Goal: Information Seeking & Learning: Understand process/instructions

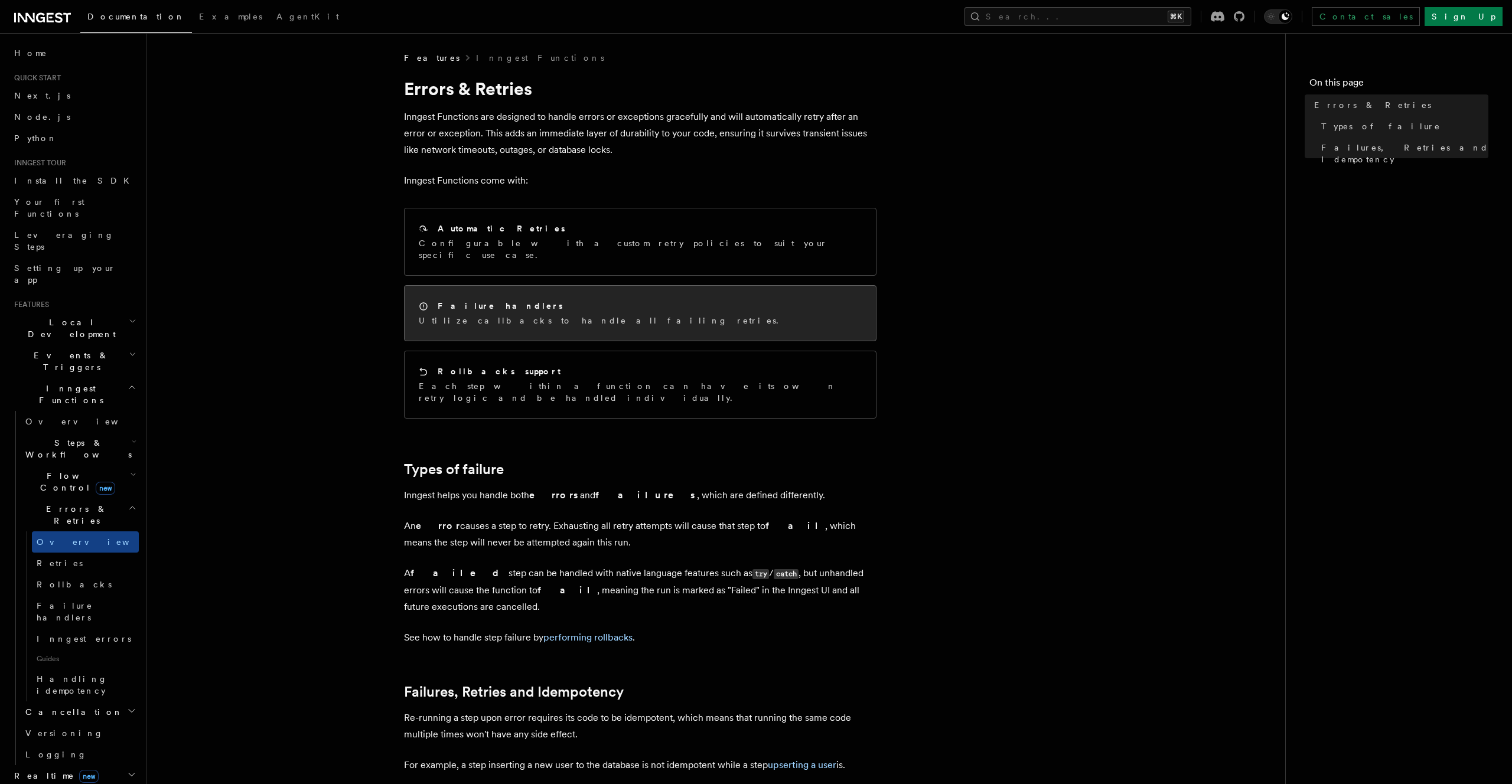
click at [468, 300] on h2 "Failure handlers" at bounding box center [500, 306] width 125 height 12
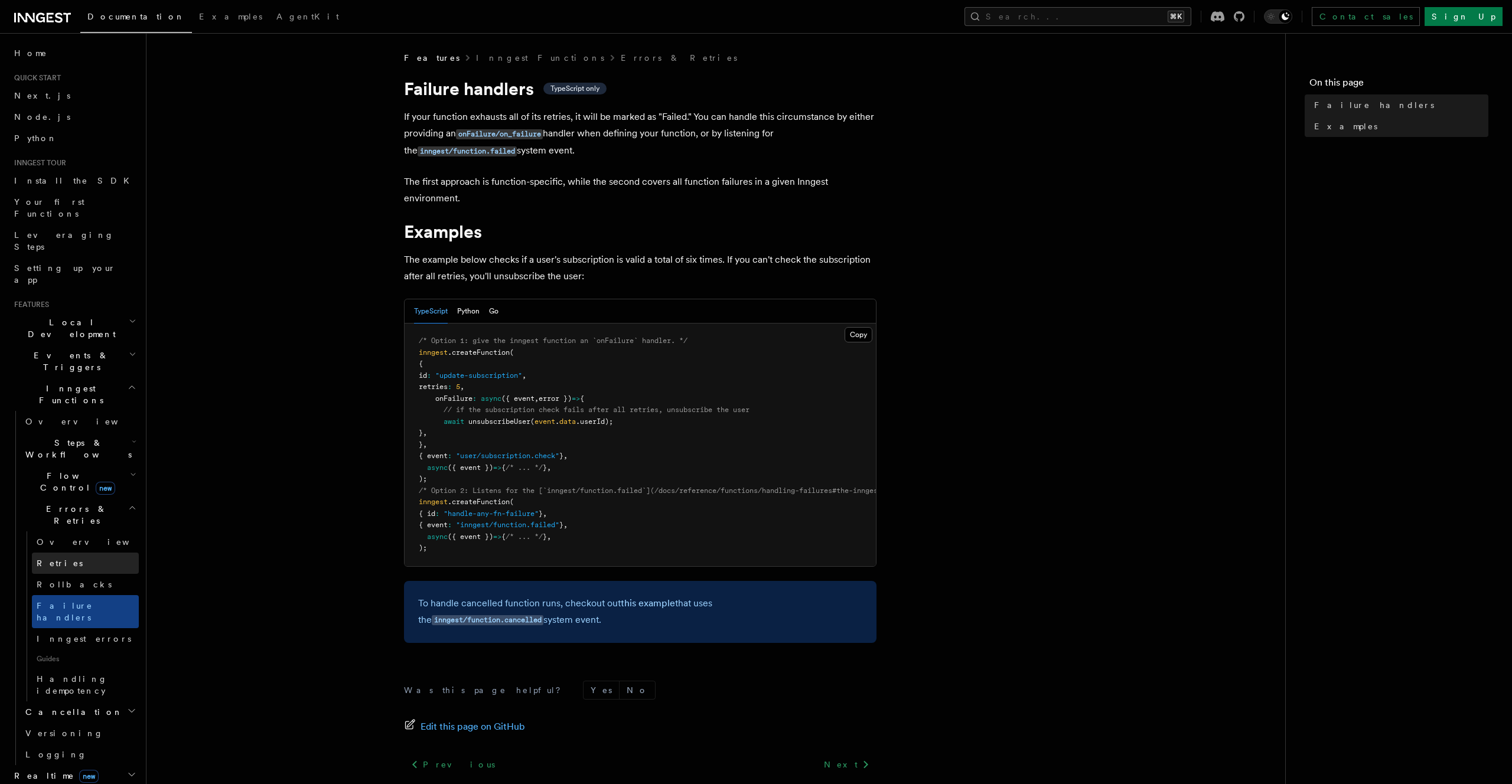
click at [75, 553] on link "Retries" at bounding box center [85, 563] width 107 height 21
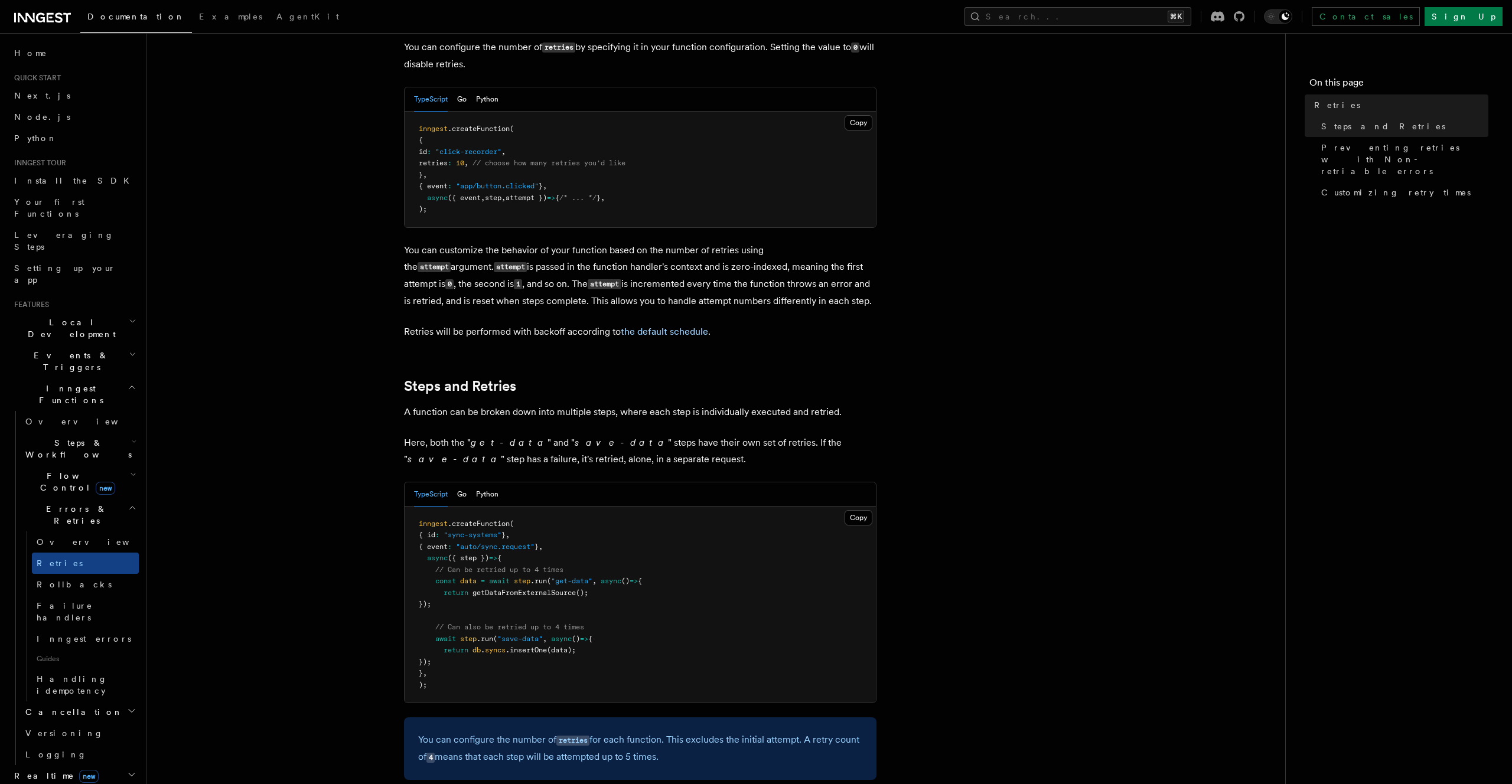
scroll to position [358, 0]
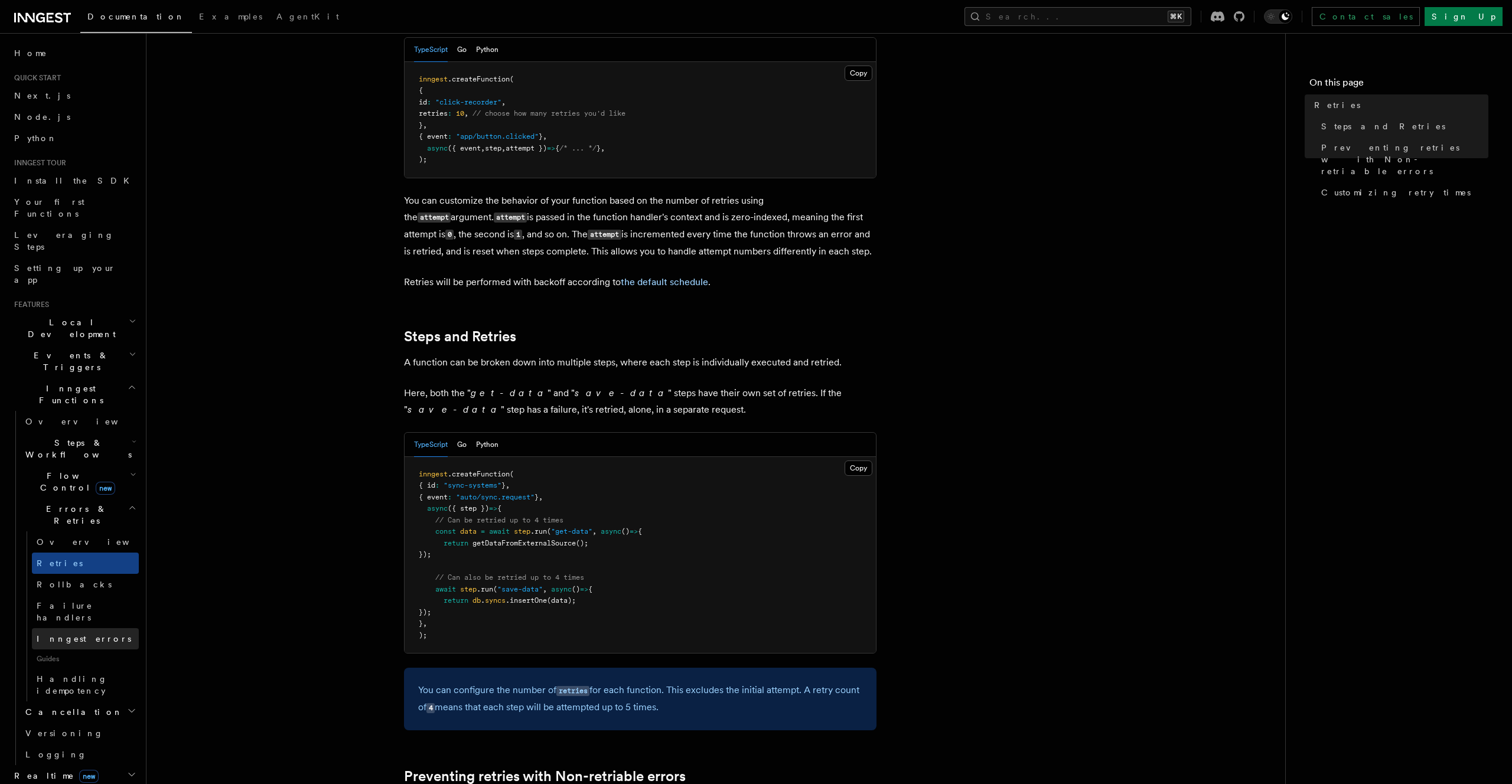
click at [97, 628] on link "Inngest errors" at bounding box center [85, 638] width 107 height 21
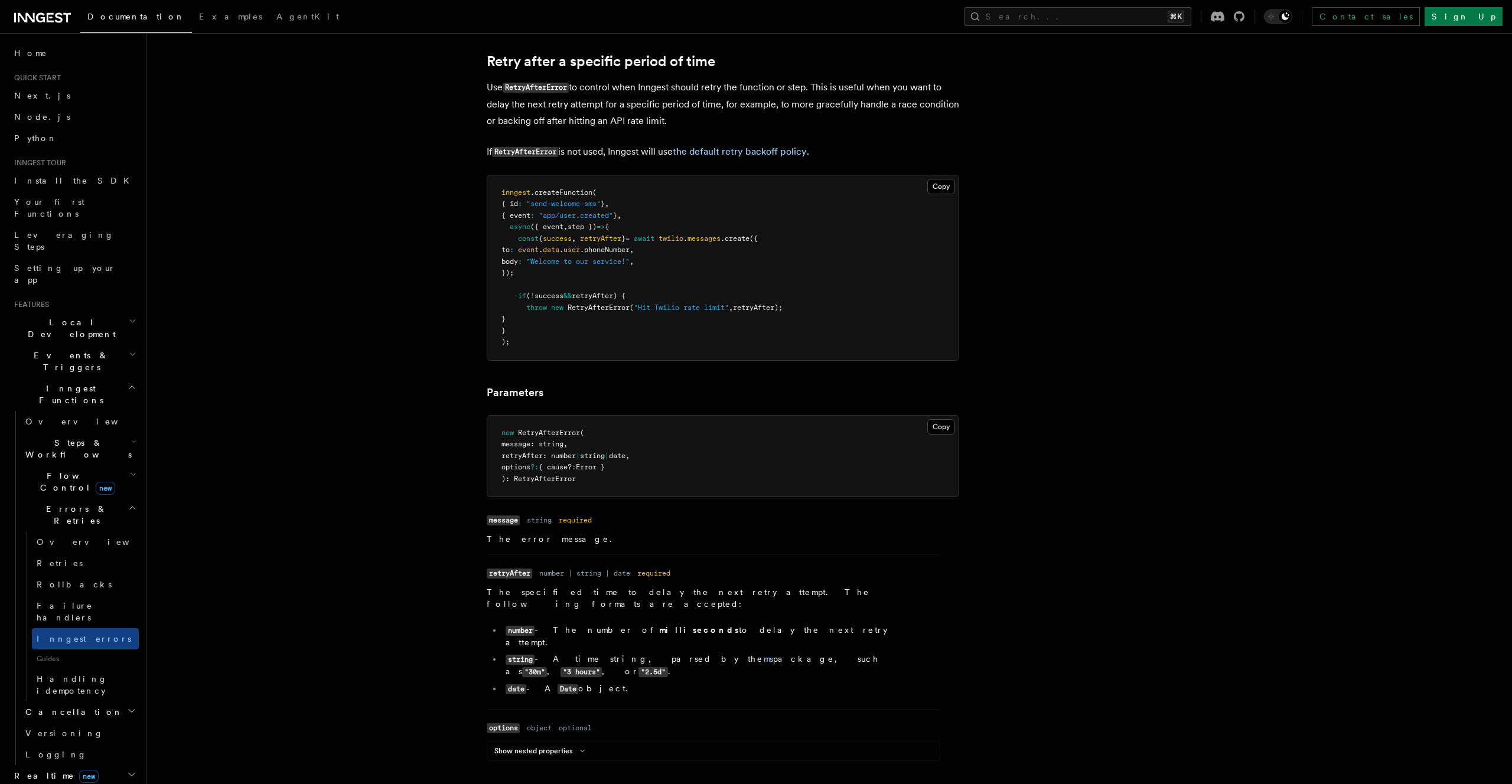
scroll to position [1120, 0]
click at [103, 668] on link "Handling idempotency" at bounding box center [85, 685] width 107 height 33
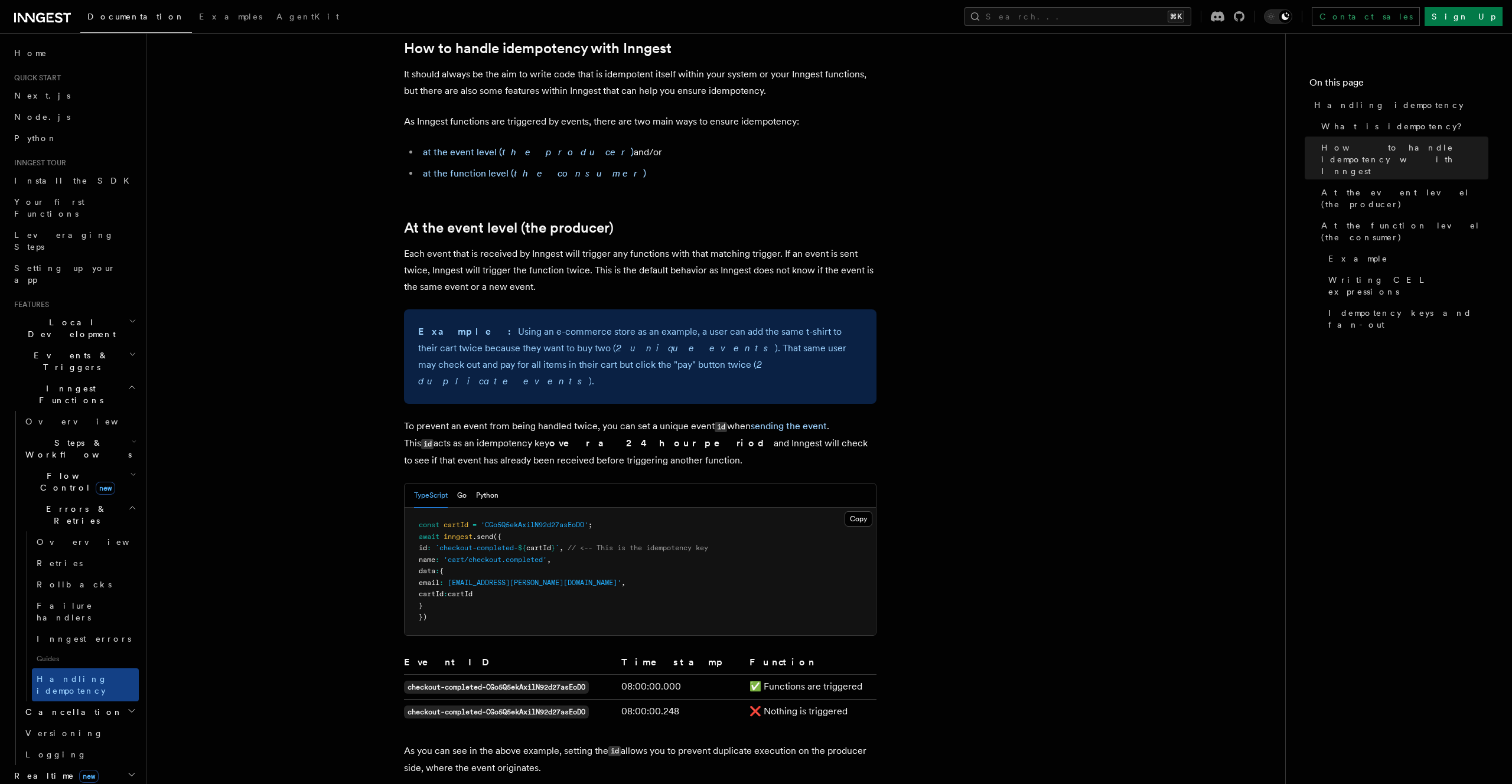
scroll to position [254, 0]
click at [550, 47] on link "How to handle idempotency with Inngest" at bounding box center [538, 47] width 267 height 17
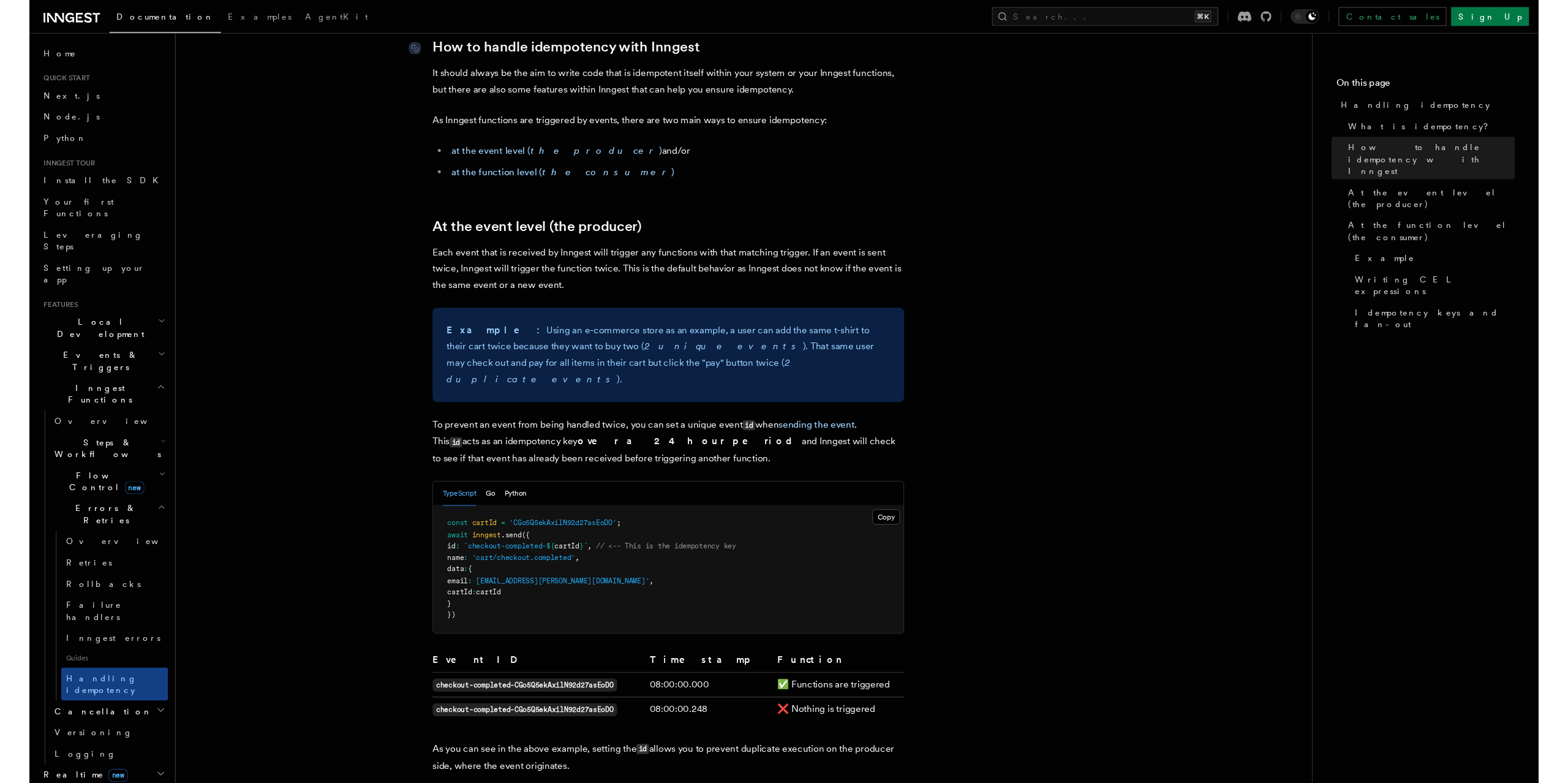
scroll to position [245, 0]
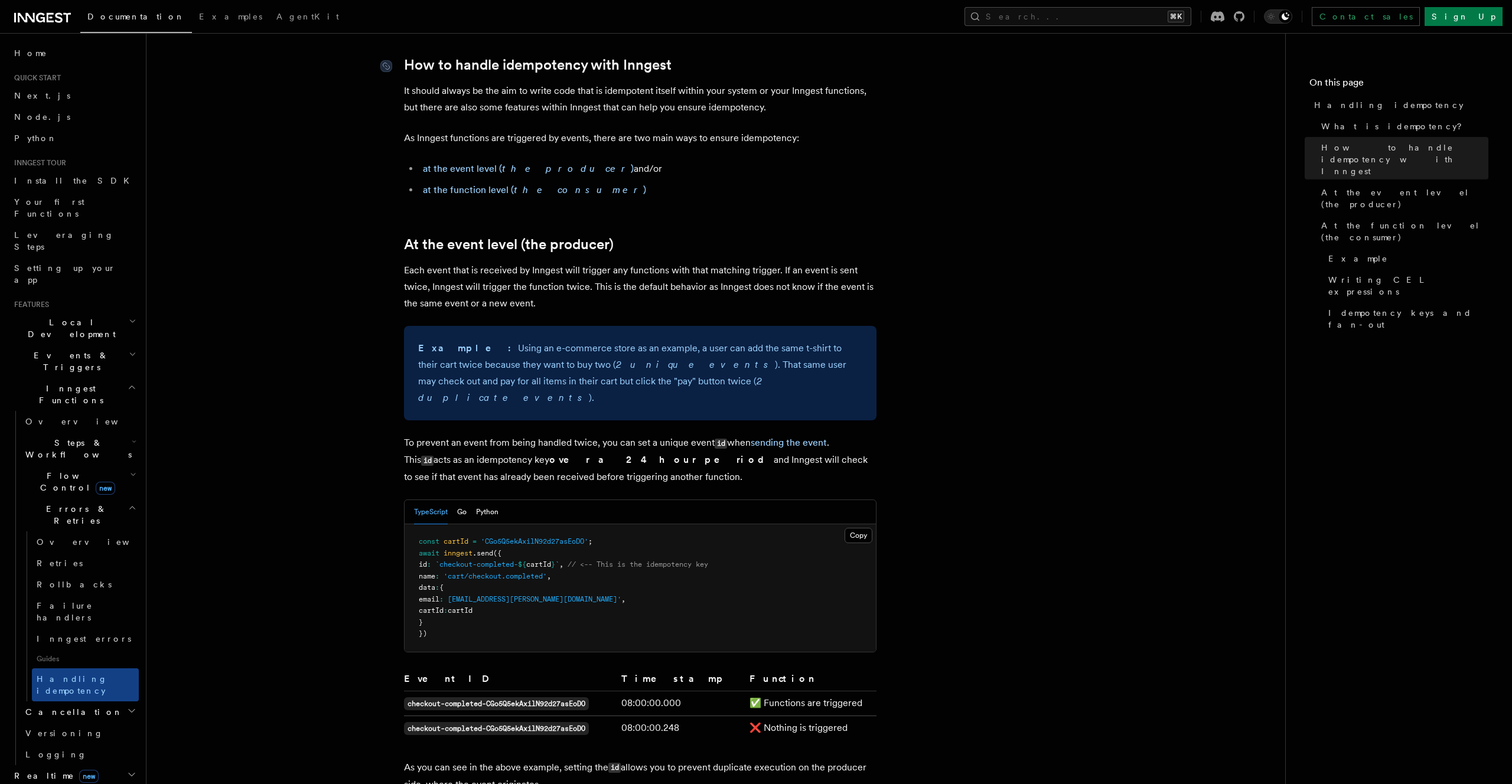
click at [537, 65] on link "How to handle idempotency with Inngest" at bounding box center [538, 65] width 267 height 17
click at [591, 111] on p "It should always be the aim to write code that is idempotent itself within your…" at bounding box center [640, 99] width 473 height 33
click at [634, 95] on p "It should always be the aim to write code that is idempotent itself within your…" at bounding box center [640, 99] width 473 height 33
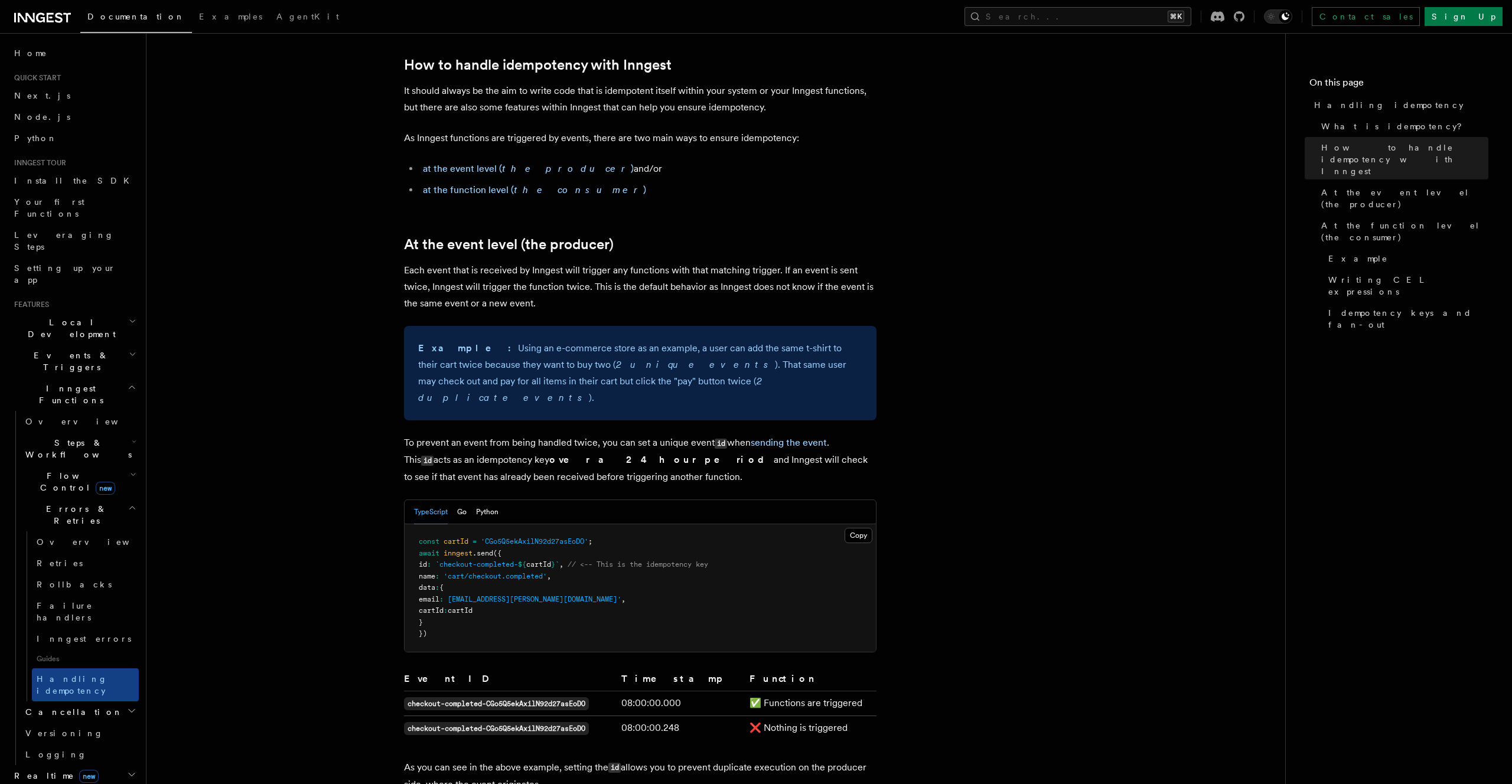
click at [761, 140] on p "As Inngest functions are triggered by events, there are two main ways to ensure…" at bounding box center [640, 138] width 473 height 17
copy p "idempotency"
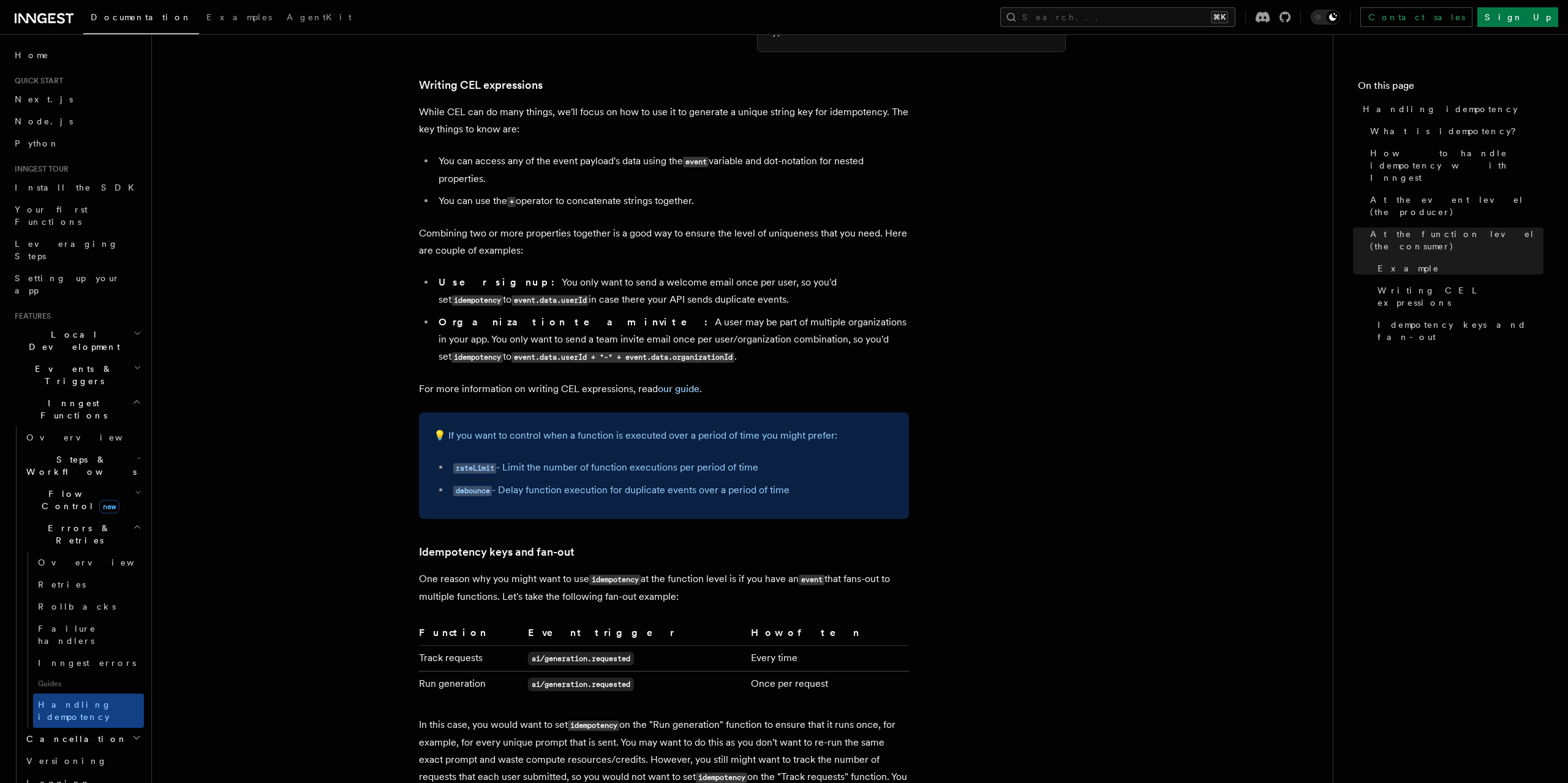
scroll to position [1720, 0]
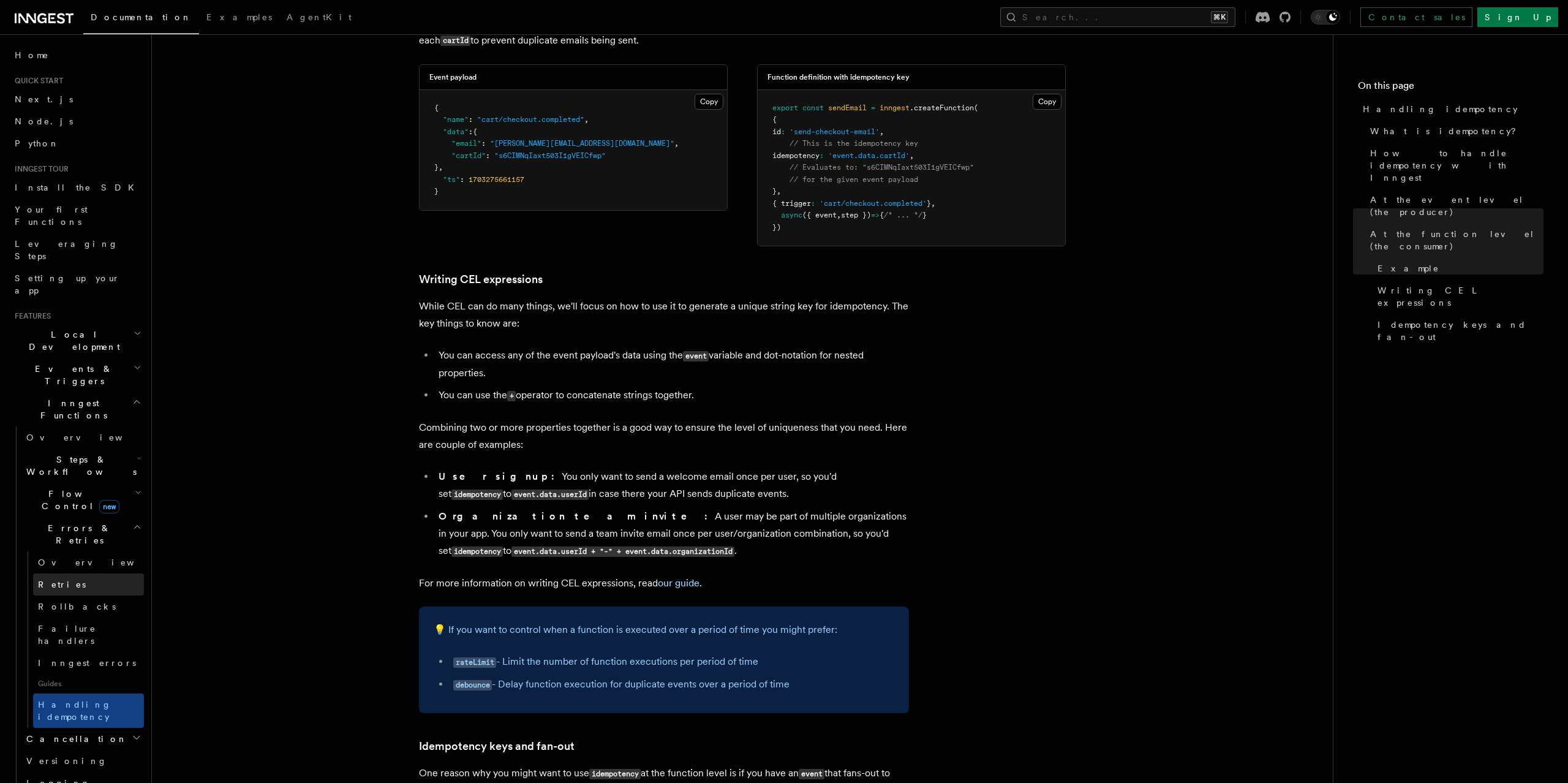
click at [80, 573] on link "Retries" at bounding box center [88, 584] width 111 height 22
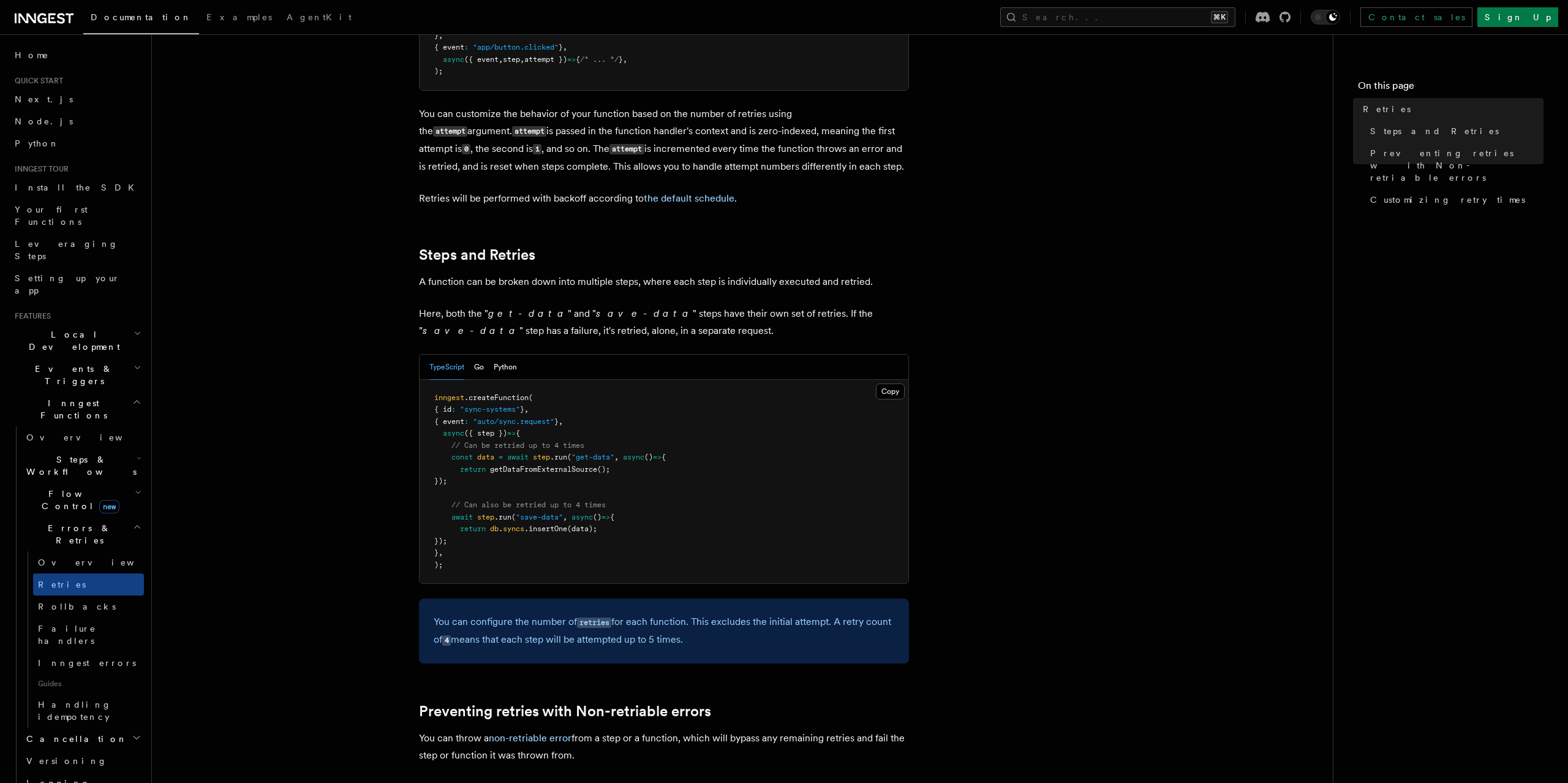
scroll to position [467, 0]
click at [1415, 194] on span "Customizing retry times" at bounding box center [1447, 200] width 155 height 12
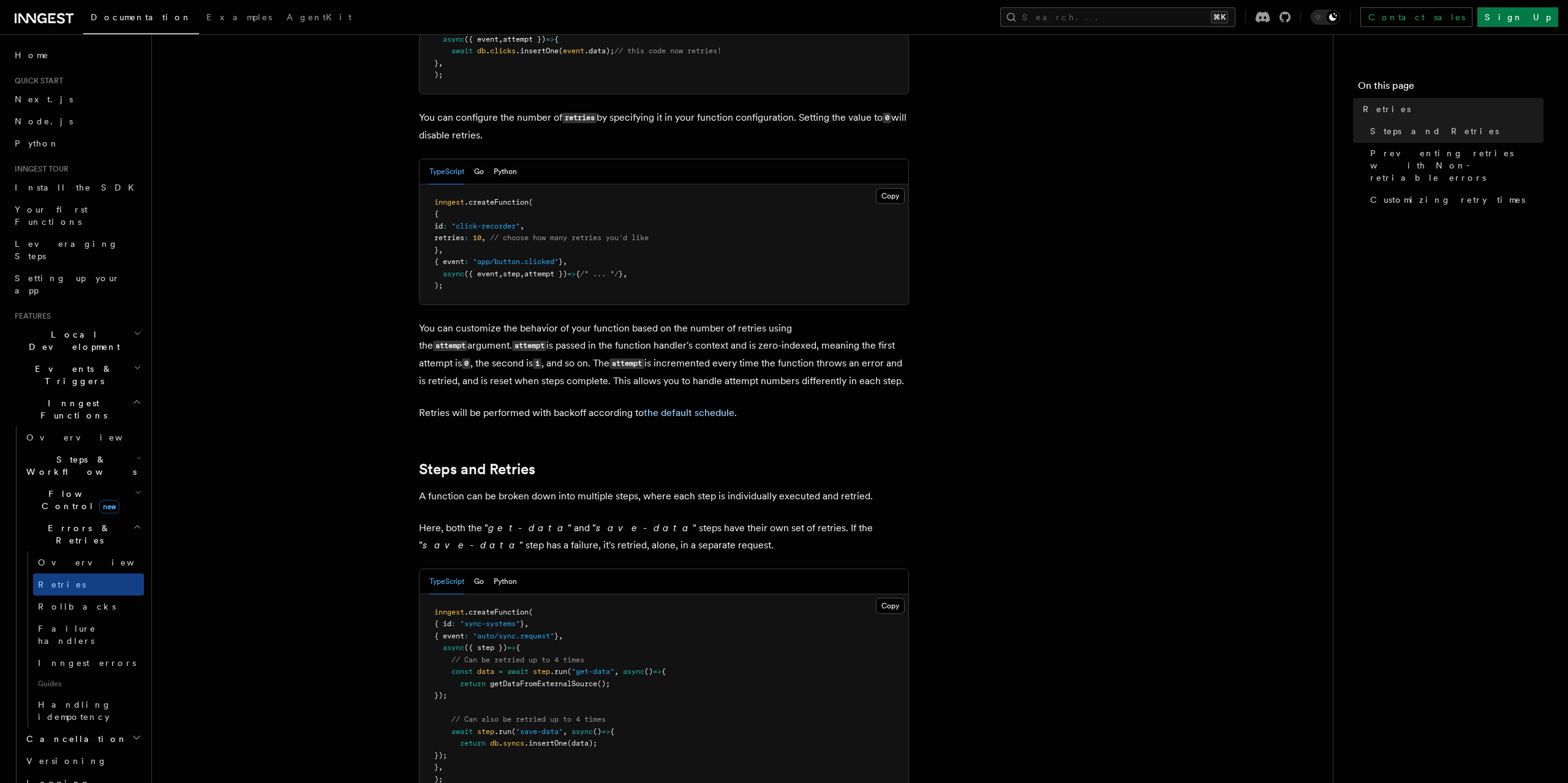
scroll to position [252, 0]
click at [660, 405] on link "the default schedule" at bounding box center [688, 411] width 91 height 12
